Goal: Task Accomplishment & Management: Complete application form

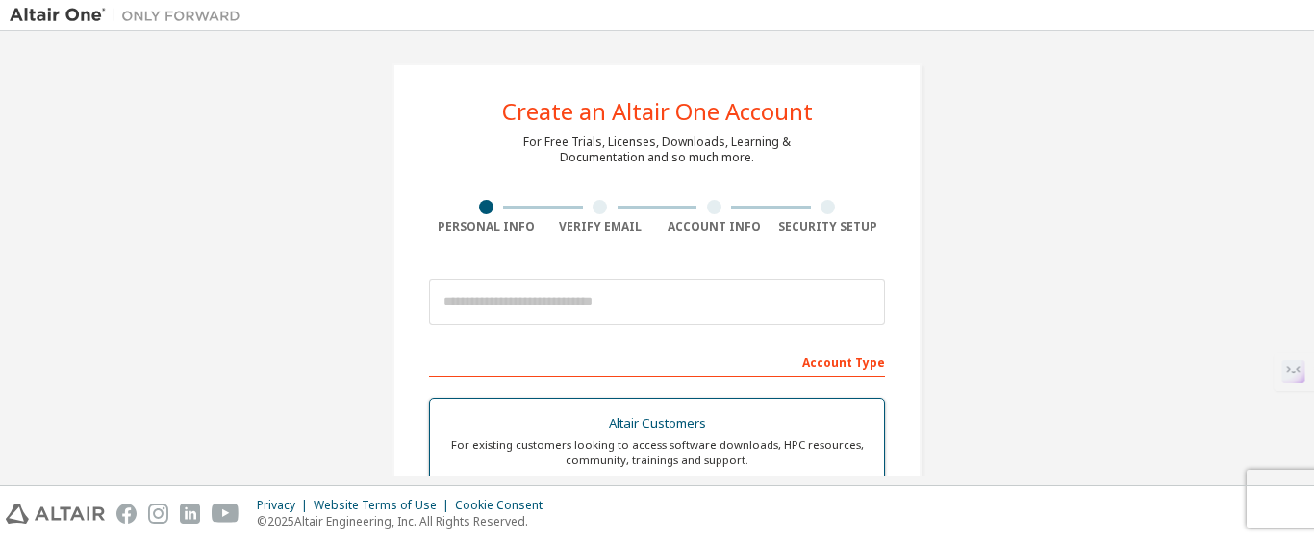
scroll to position [303, 0]
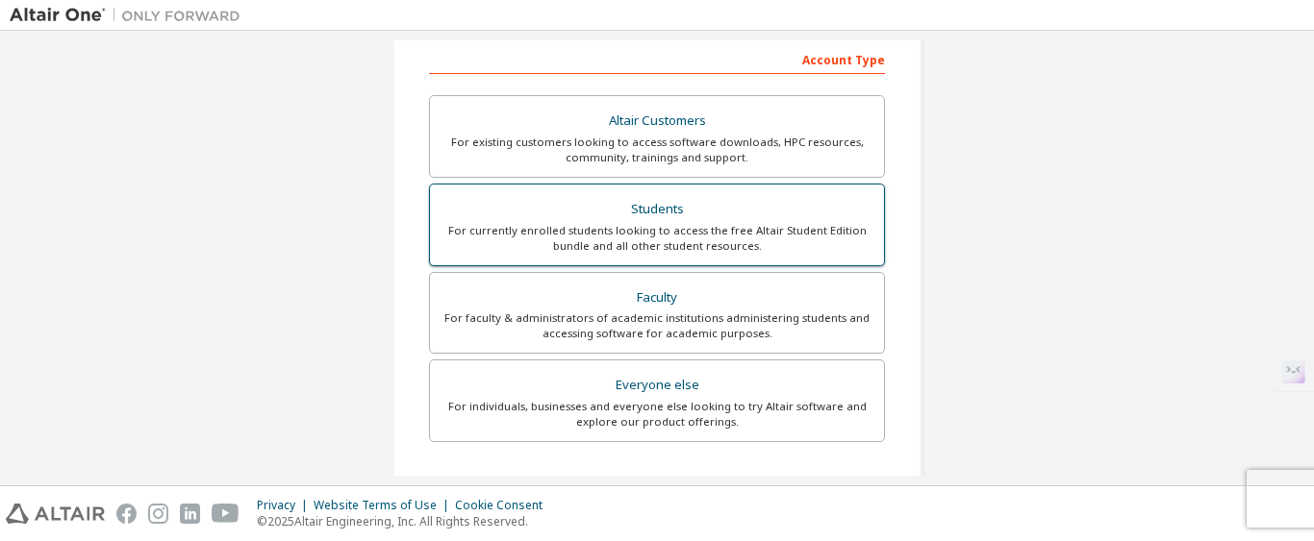
click at [580, 196] on div "Students" at bounding box center [656, 209] width 431 height 27
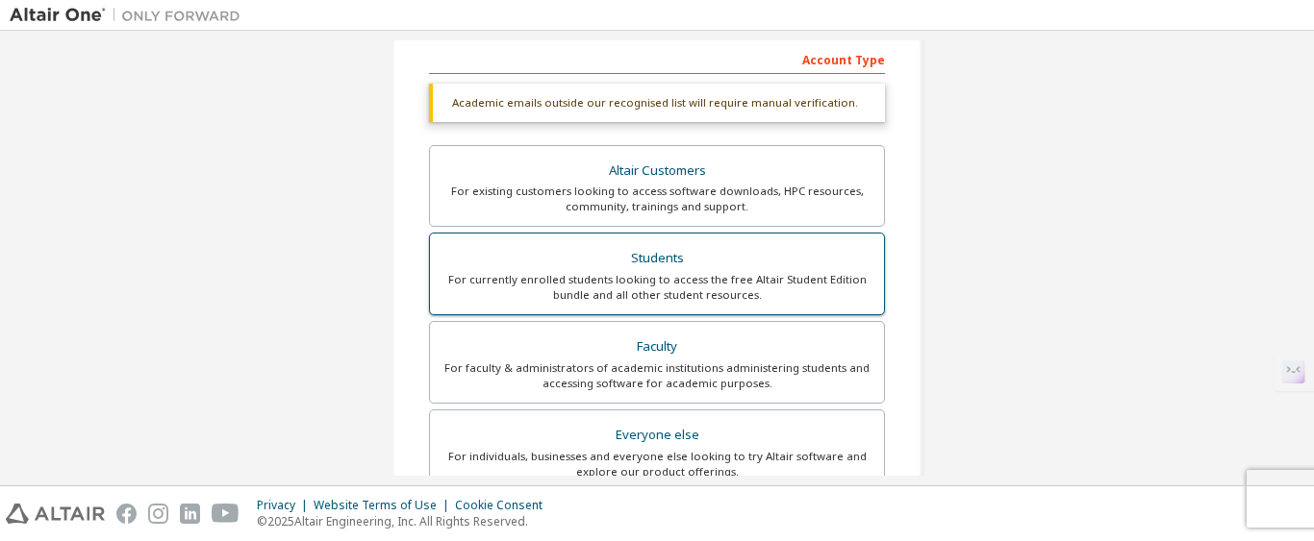
scroll to position [0, 0]
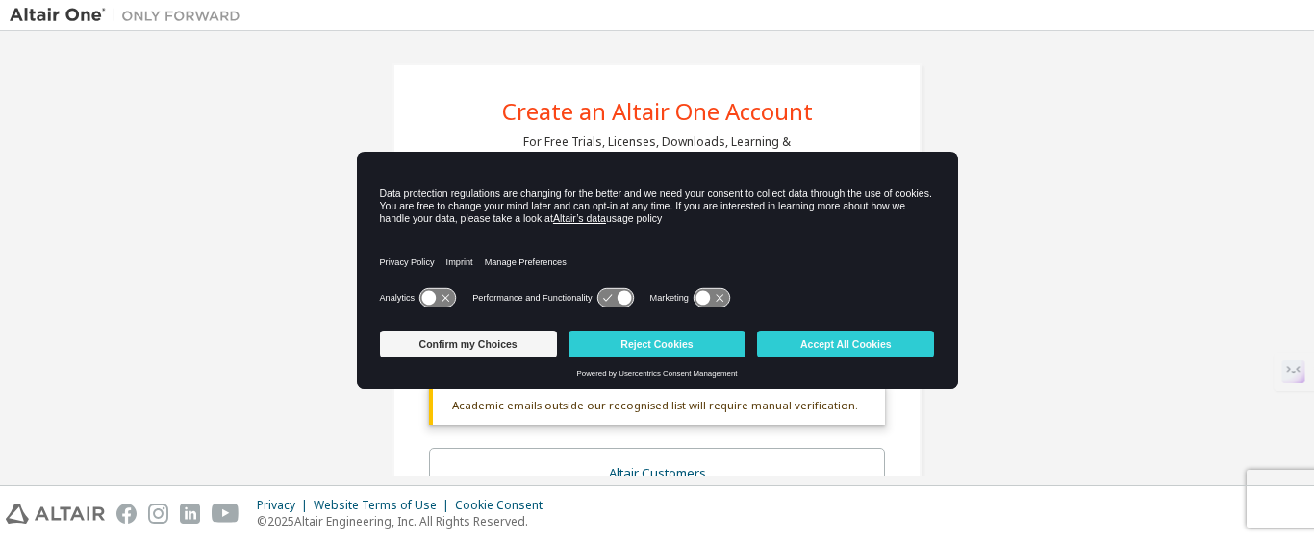
click at [508, 372] on div "Powered by Usercentrics Consent Management" at bounding box center [657, 373] width 555 height 9
click at [798, 341] on button "Accept All Cookies" at bounding box center [845, 344] width 177 height 27
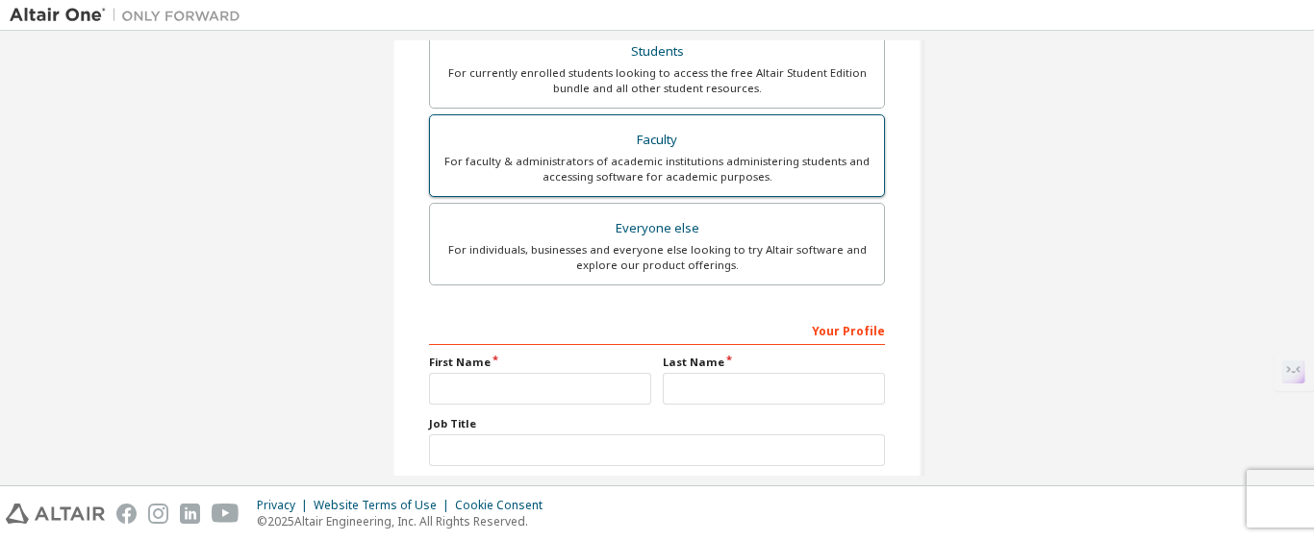
scroll to position [633, 0]
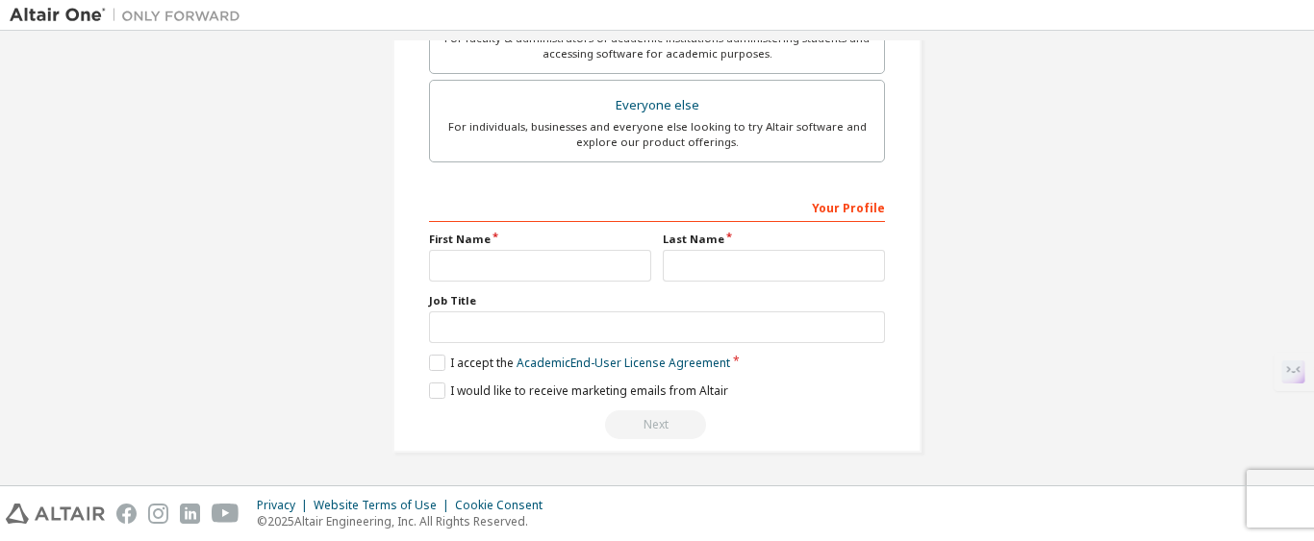
click at [461, 211] on div "Your Profile" at bounding box center [657, 206] width 456 height 31
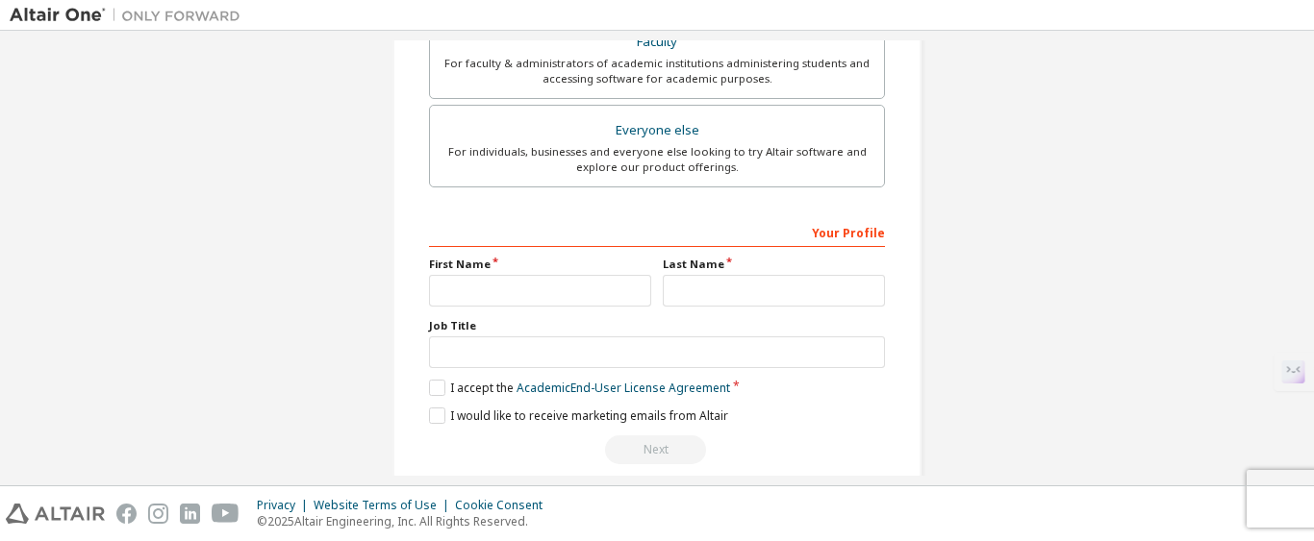
scroll to position [604, 0]
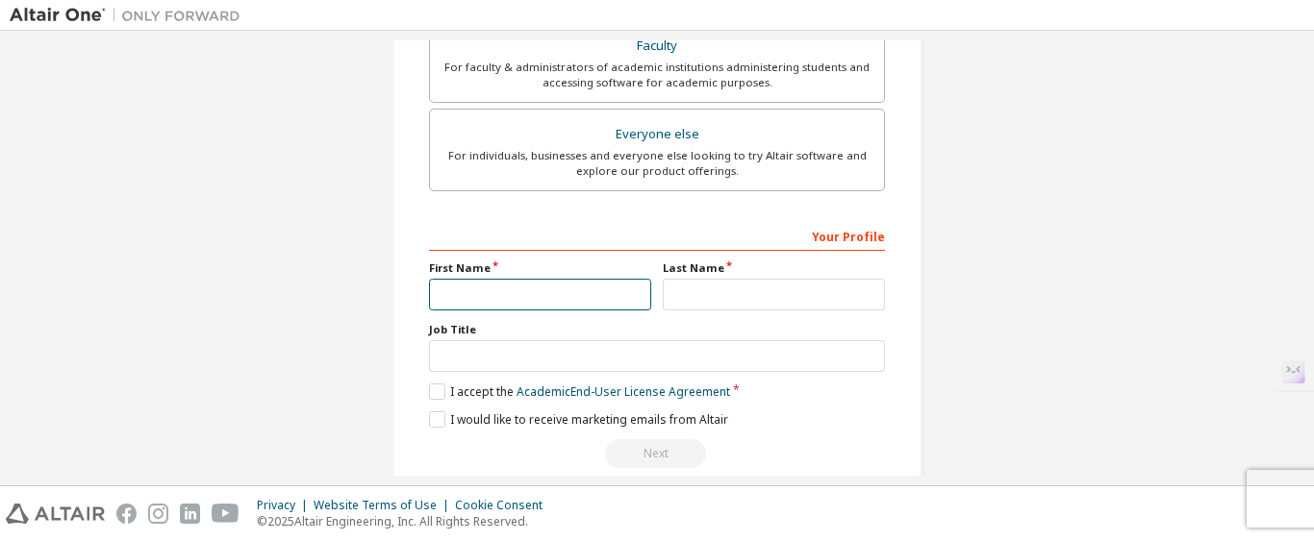
click at [464, 296] on input "text" at bounding box center [540, 295] width 222 height 32
type input "**********"
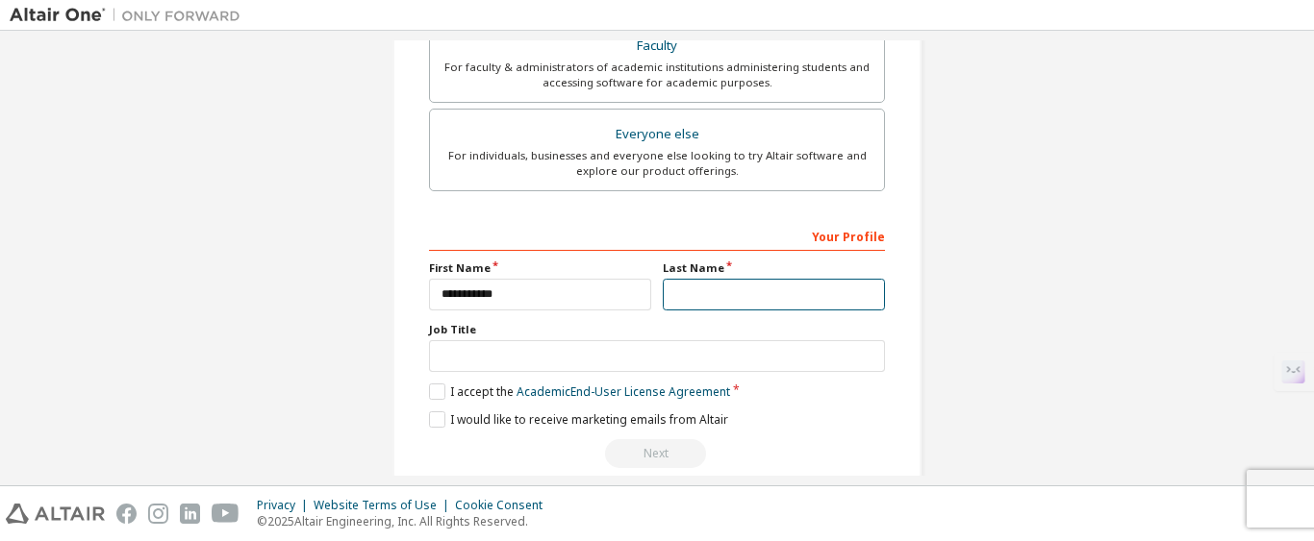
click at [692, 294] on input "text" at bounding box center [774, 295] width 222 height 32
type input "********"
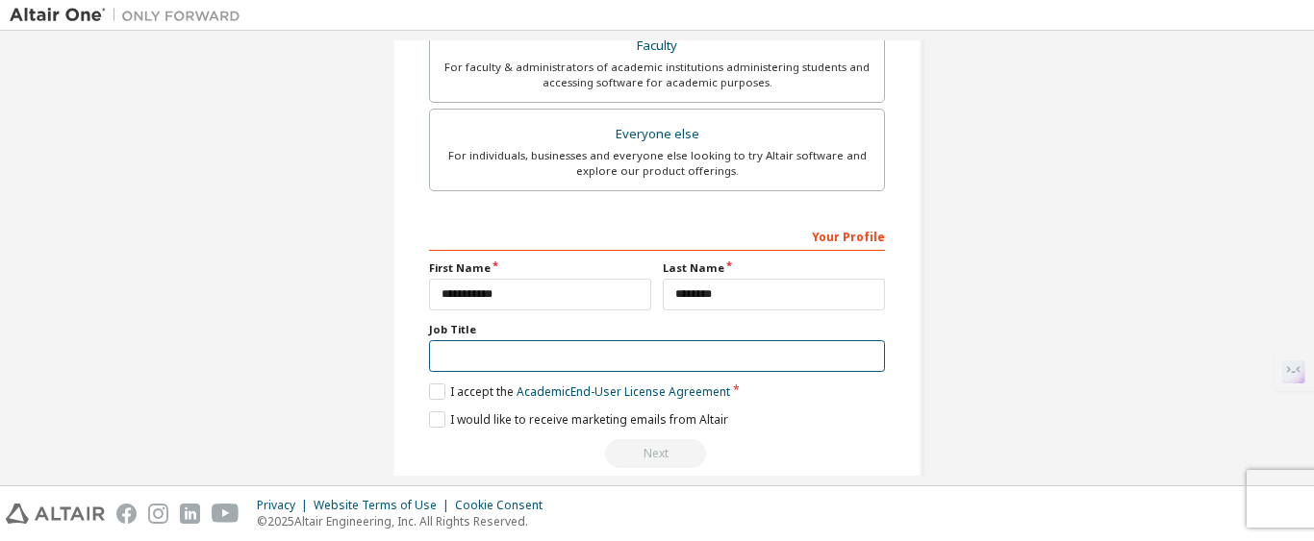
click at [633, 346] on input "text" at bounding box center [657, 356] width 456 height 32
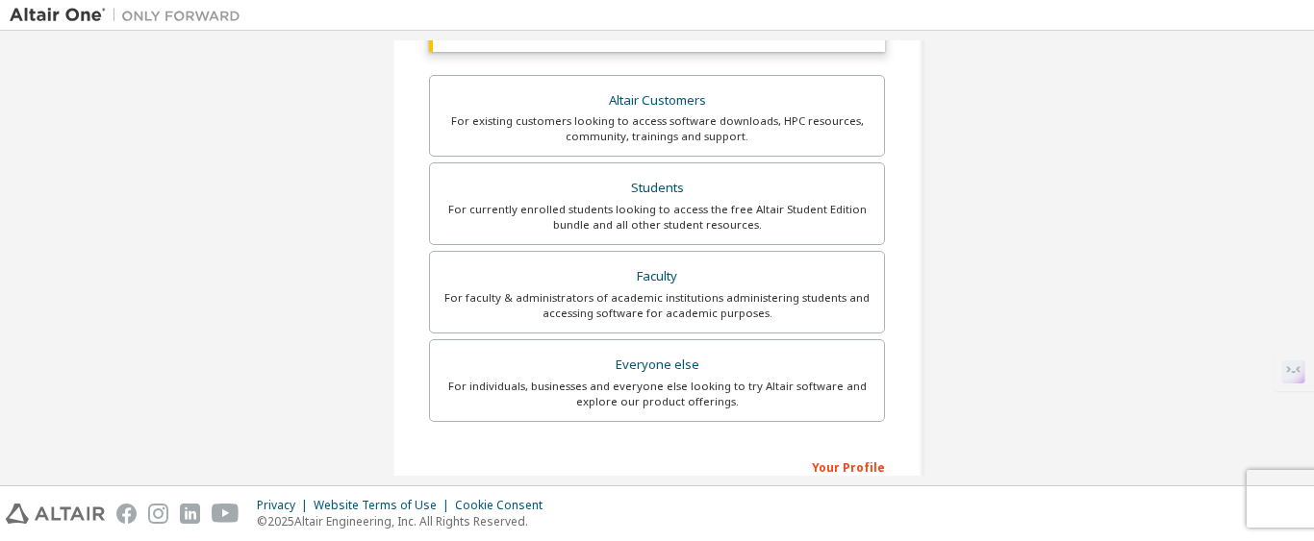
scroll to position [371, 0]
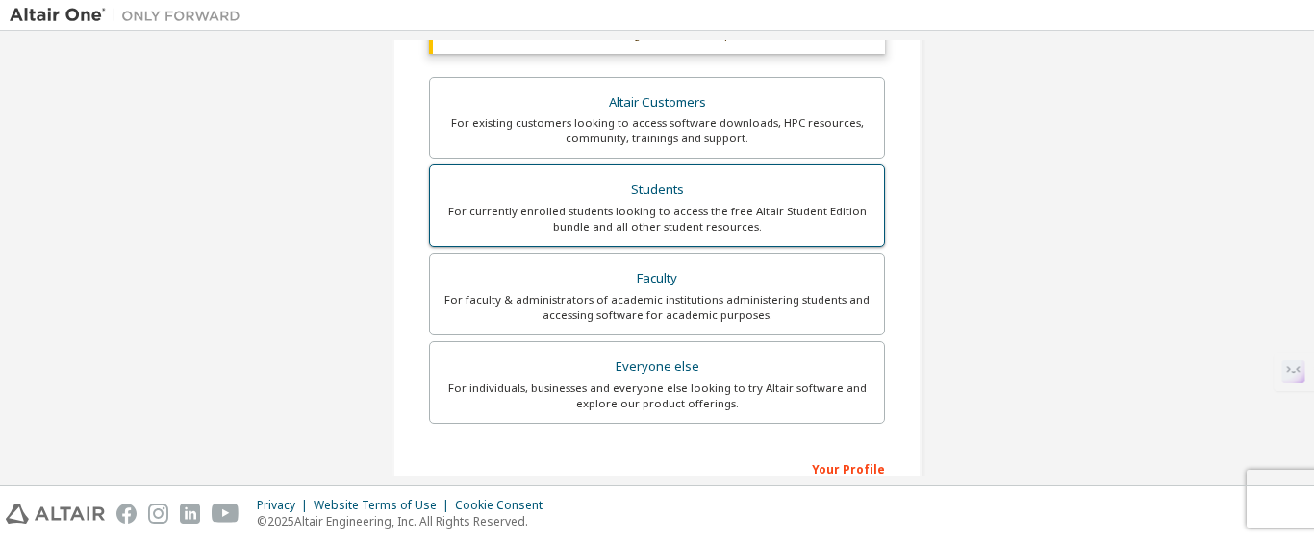
click at [607, 196] on div "Students" at bounding box center [656, 190] width 431 height 27
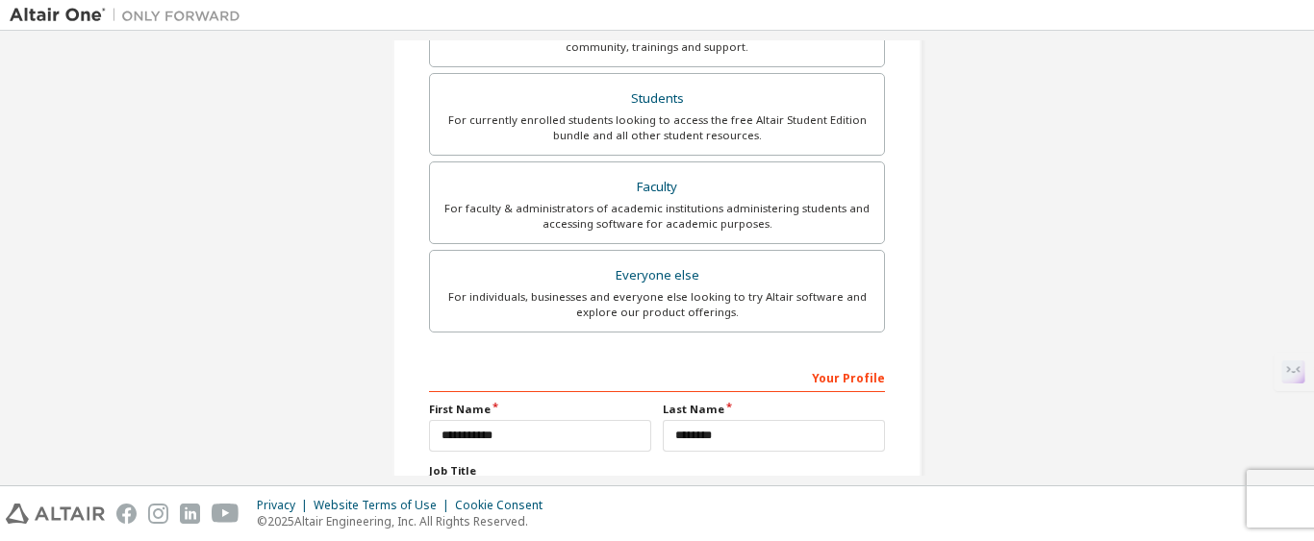
scroll to position [633, 0]
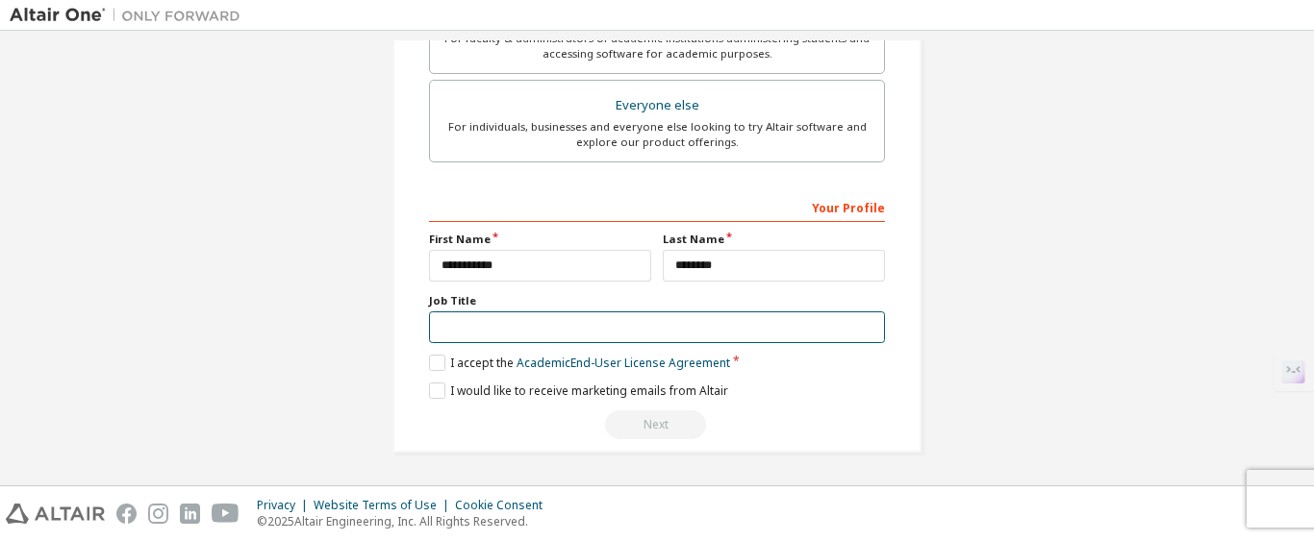
click at [464, 339] on input "text" at bounding box center [657, 328] width 456 height 32
type input "*******"
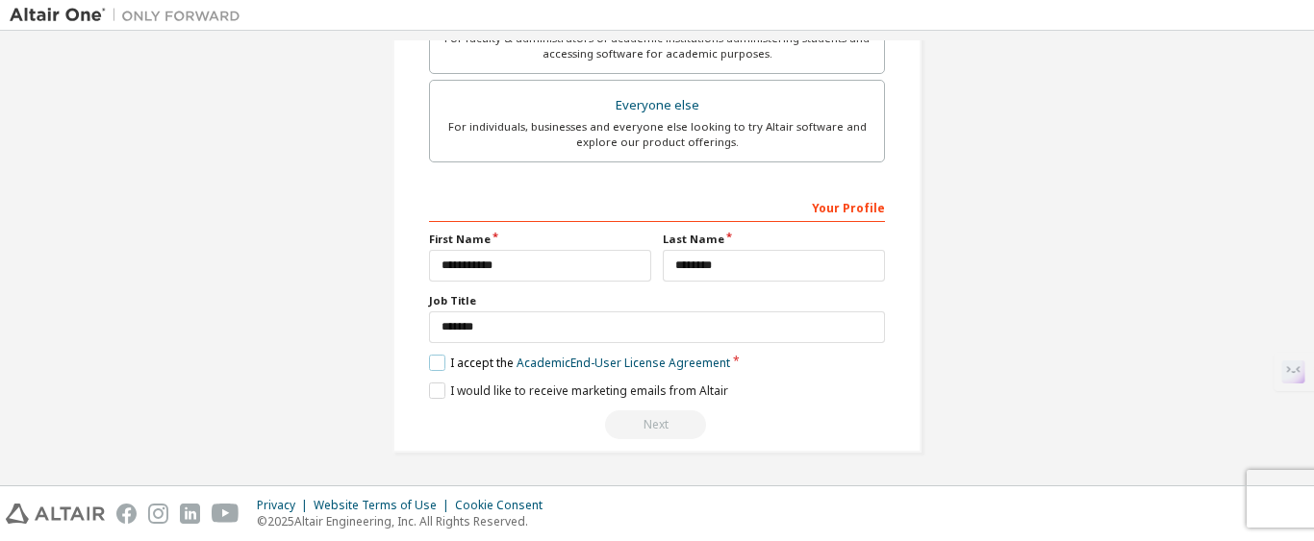
click at [446, 366] on label "I accept the Academic End-User License Agreement" at bounding box center [579, 363] width 301 height 16
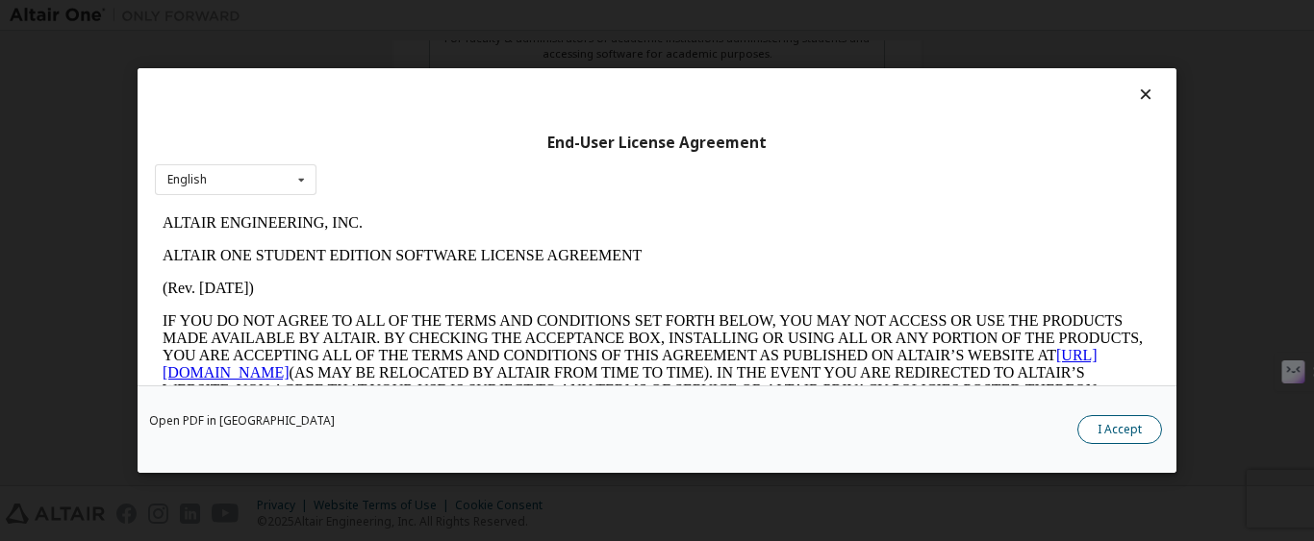
click at [1133, 430] on button "I Accept" at bounding box center [1119, 429] width 85 height 29
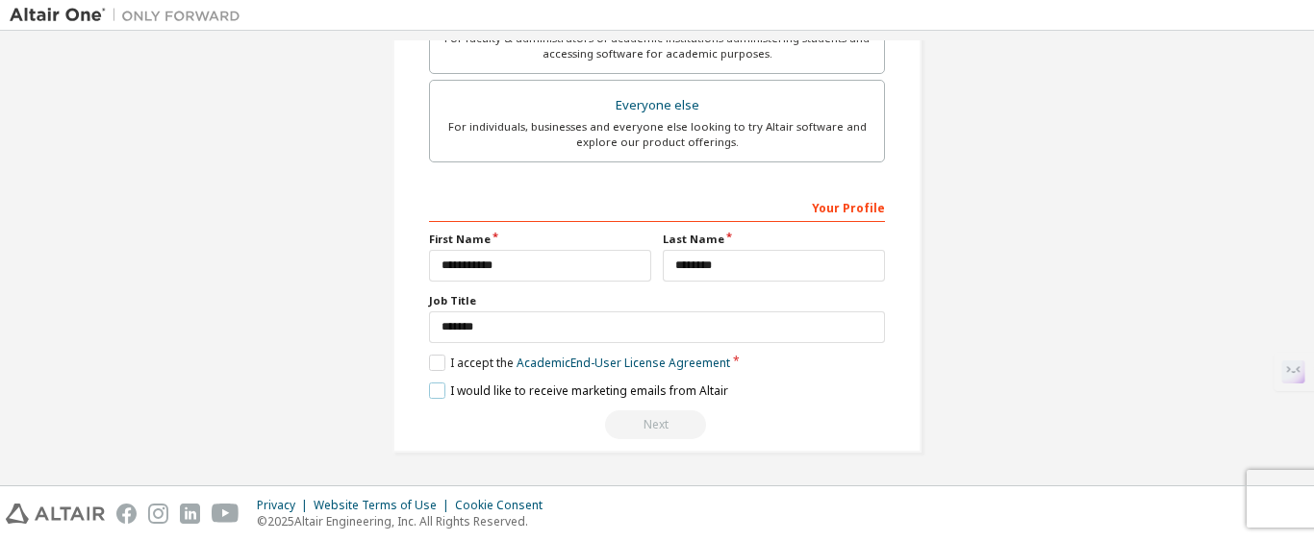
click at [429, 396] on label "I would like to receive marketing emails from Altair" at bounding box center [578, 391] width 299 height 16
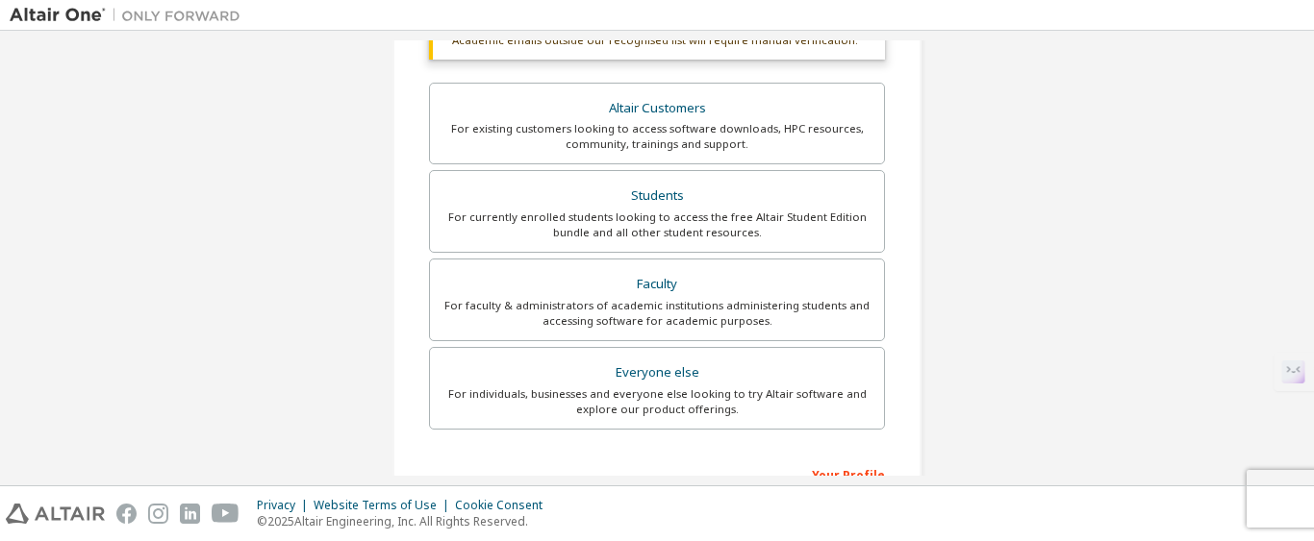
scroll to position [0, 0]
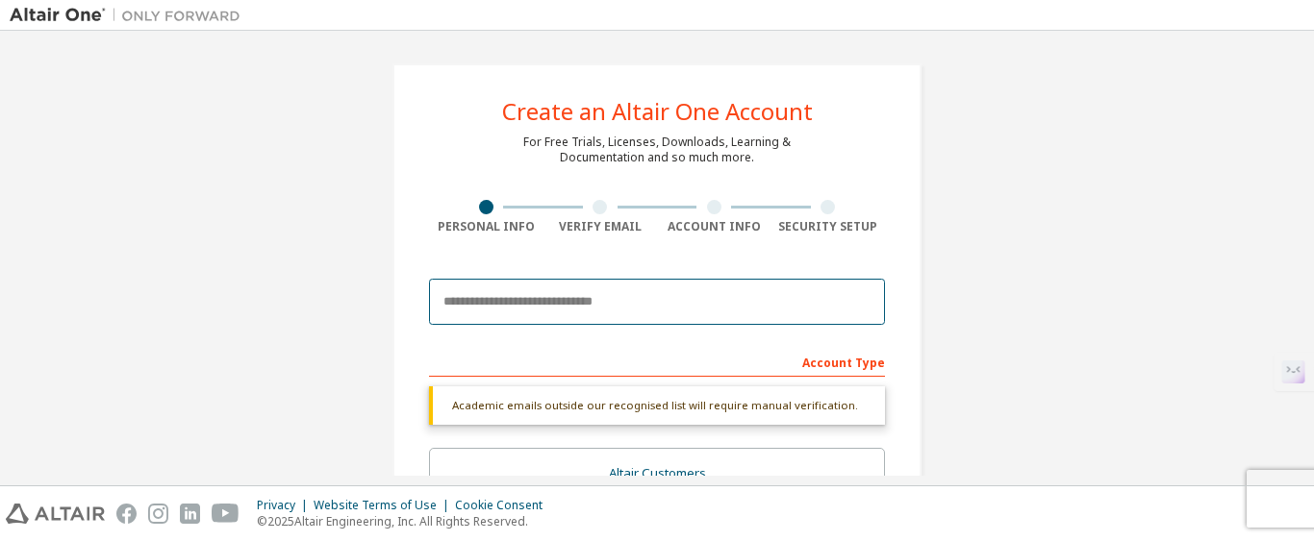
click at [547, 302] on input "email" at bounding box center [657, 302] width 456 height 46
type input "**********"
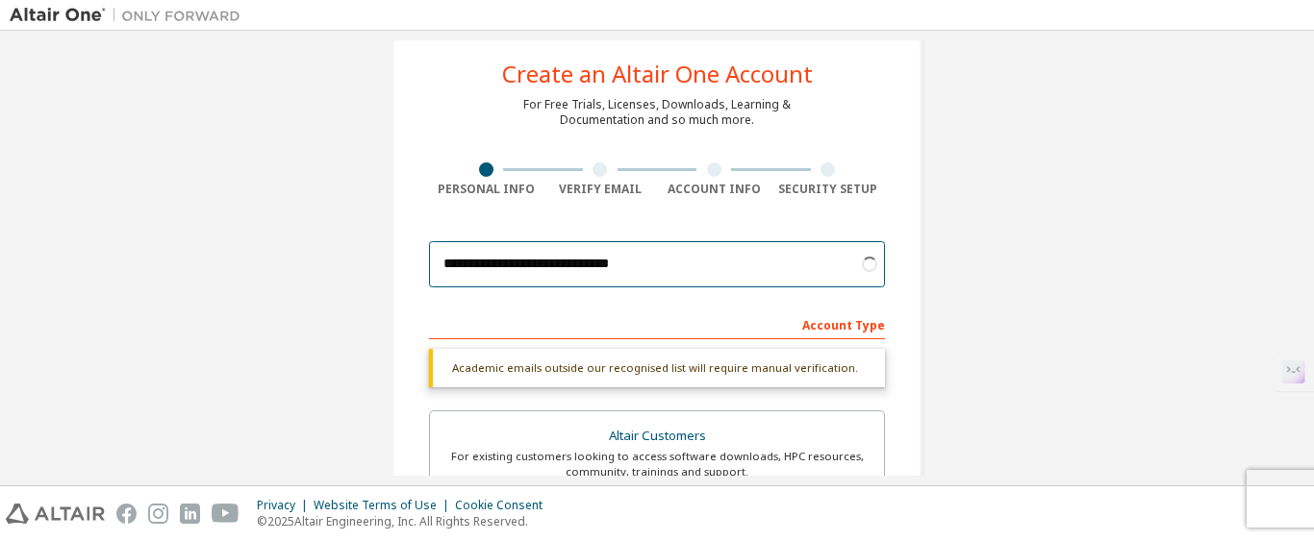
scroll to position [44, 0]
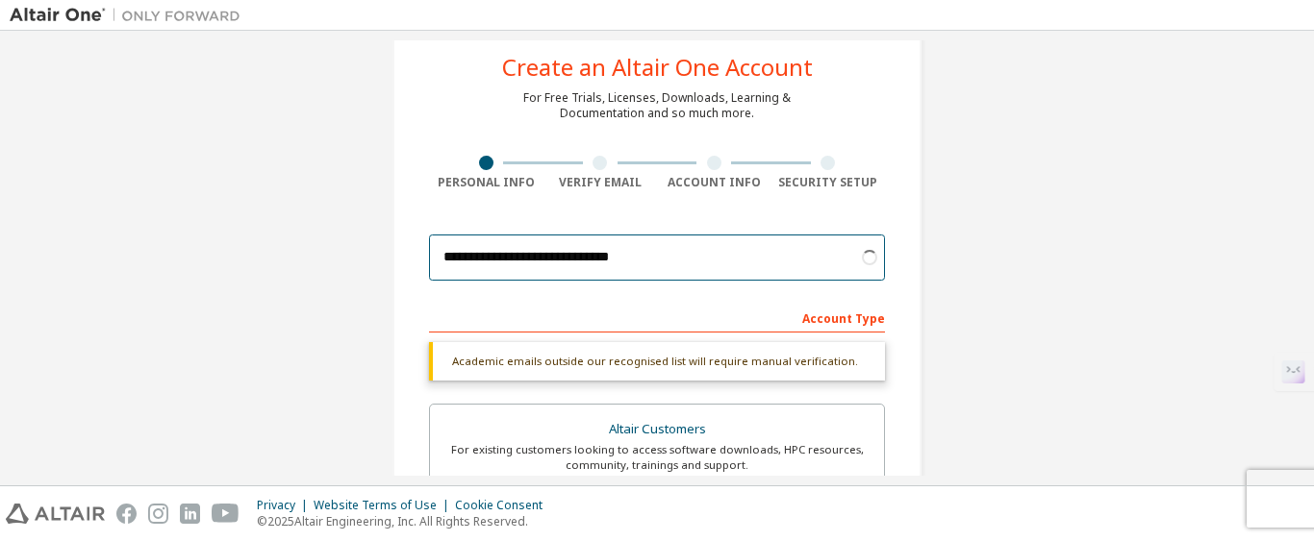
click at [501, 259] on input "**********" at bounding box center [657, 258] width 456 height 46
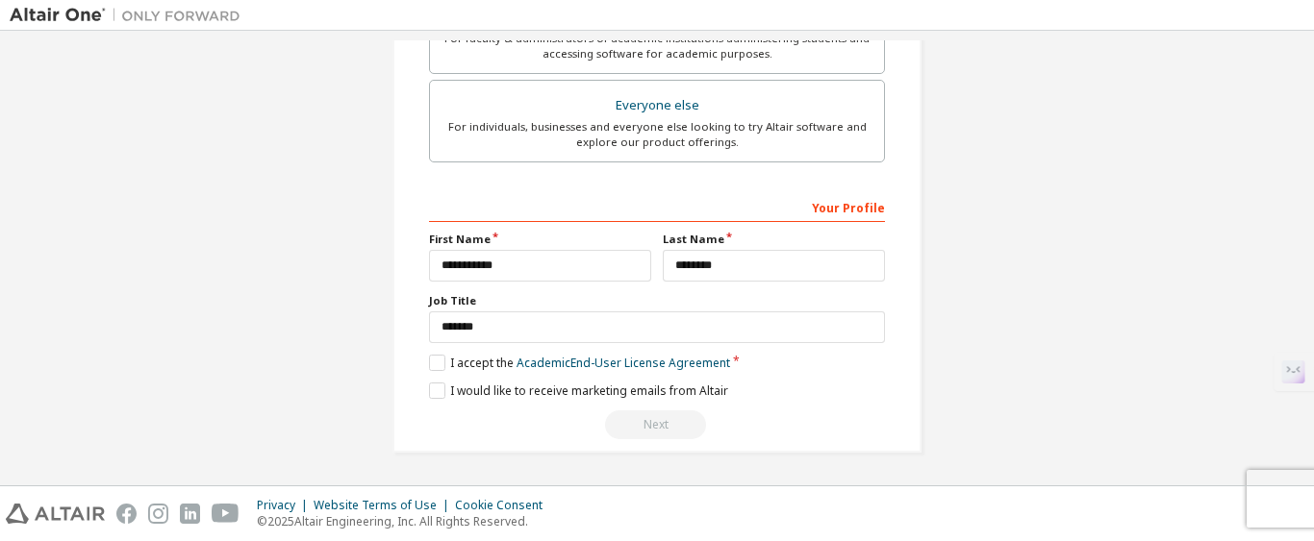
scroll to position [583, 0]
click at [642, 413] on button "Next" at bounding box center [655, 425] width 101 height 29
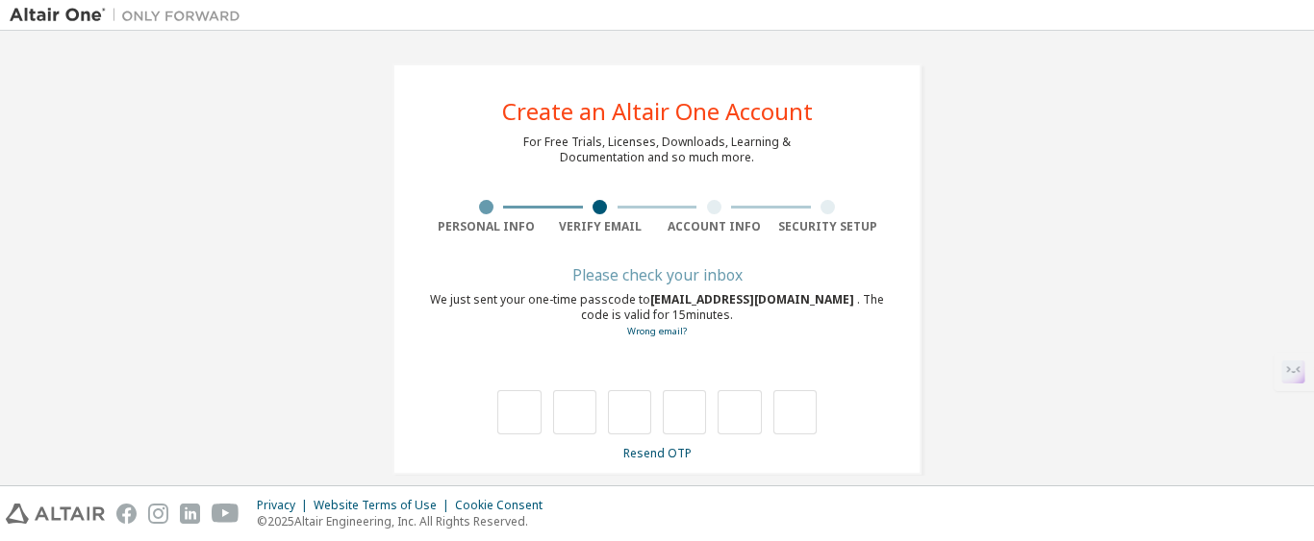
scroll to position [22, 0]
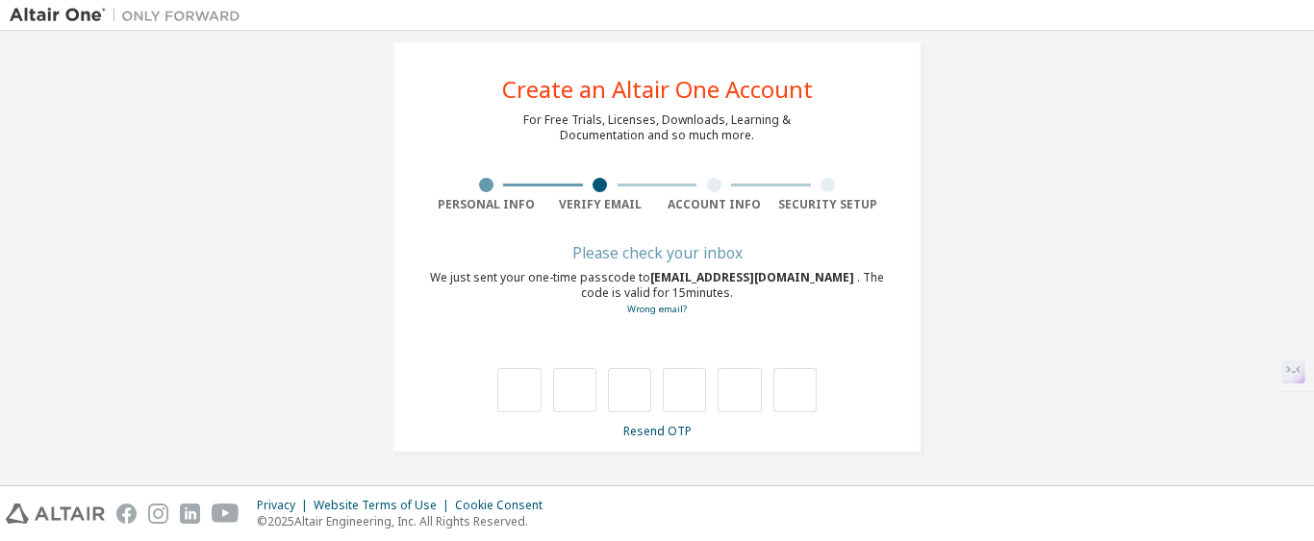
type input "*"
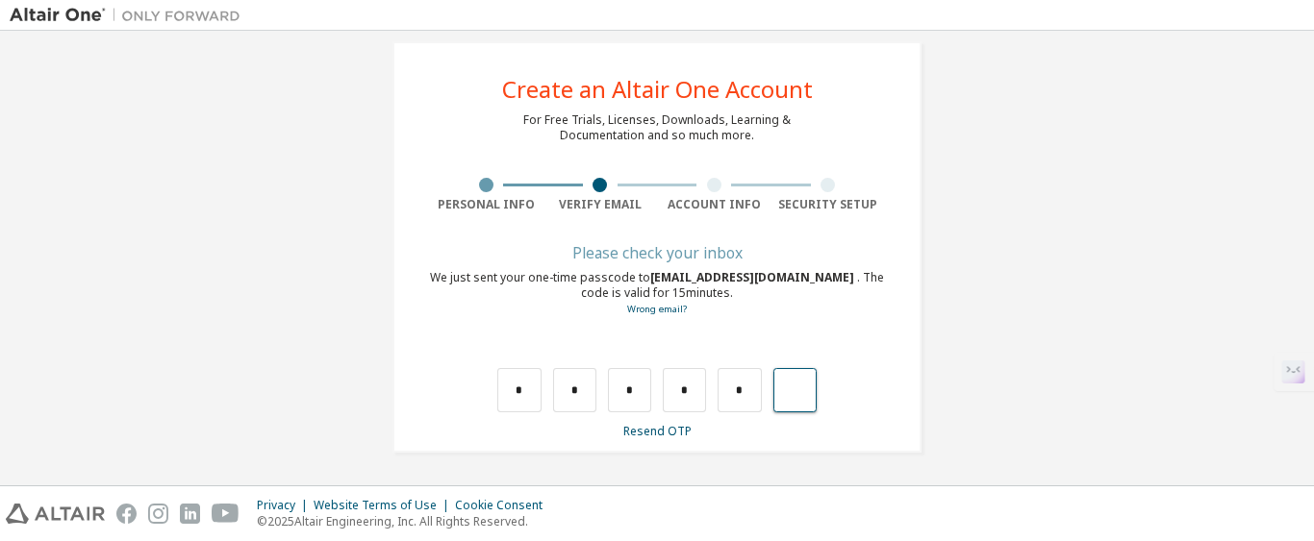
type input "*"
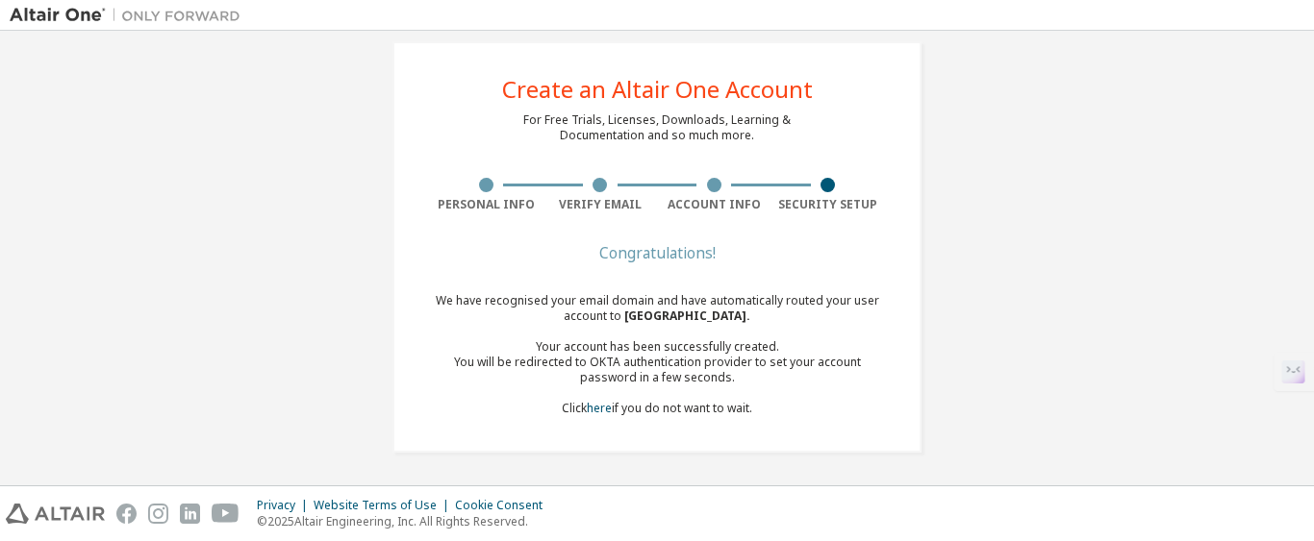
click at [656, 259] on div "Congratulations!" at bounding box center [657, 253] width 456 height 12
